Goal: Transaction & Acquisition: Subscribe to service/newsletter

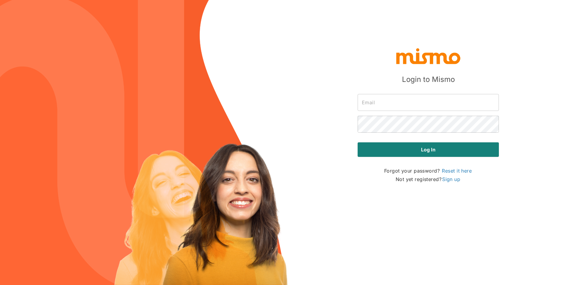
click at [401, 105] on input "text" at bounding box center [428, 102] width 141 height 17
type input "[EMAIL_ADDRESS][DOMAIN_NAME]"
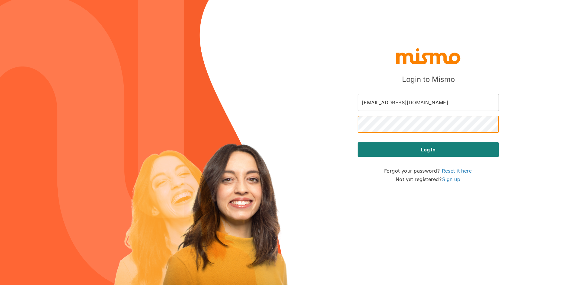
drag, startPoint x: 401, startPoint y: 107, endPoint x: 373, endPoint y: 182, distance: 81.0
click at [362, 185] on div "Login to Mismo [EMAIL_ADDRESS][DOMAIN_NAME] ​ ​ Log in Forgot your password? Re…" at bounding box center [428, 113] width 151 height 153
click at [452, 180] on link "Sign up" at bounding box center [451, 178] width 19 height 7
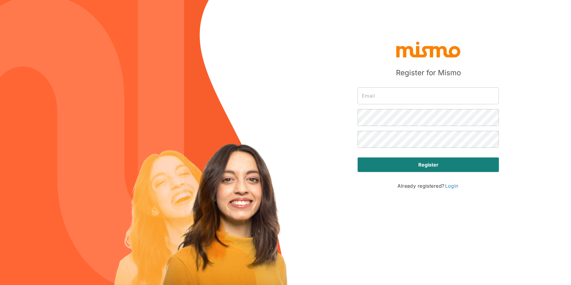
click at [389, 96] on input "text" at bounding box center [428, 95] width 141 height 17
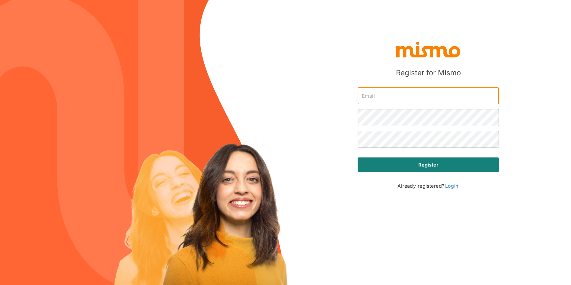
click at [389, 96] on input "text" at bounding box center [428, 95] width 141 height 17
type input "[EMAIL_ADDRESS][DOMAIN_NAME]"
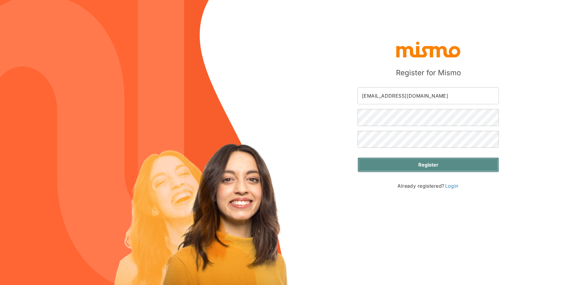
click at [406, 158] on button "Register" at bounding box center [428, 164] width 141 height 14
